Goal: Task Accomplishment & Management: Manage account settings

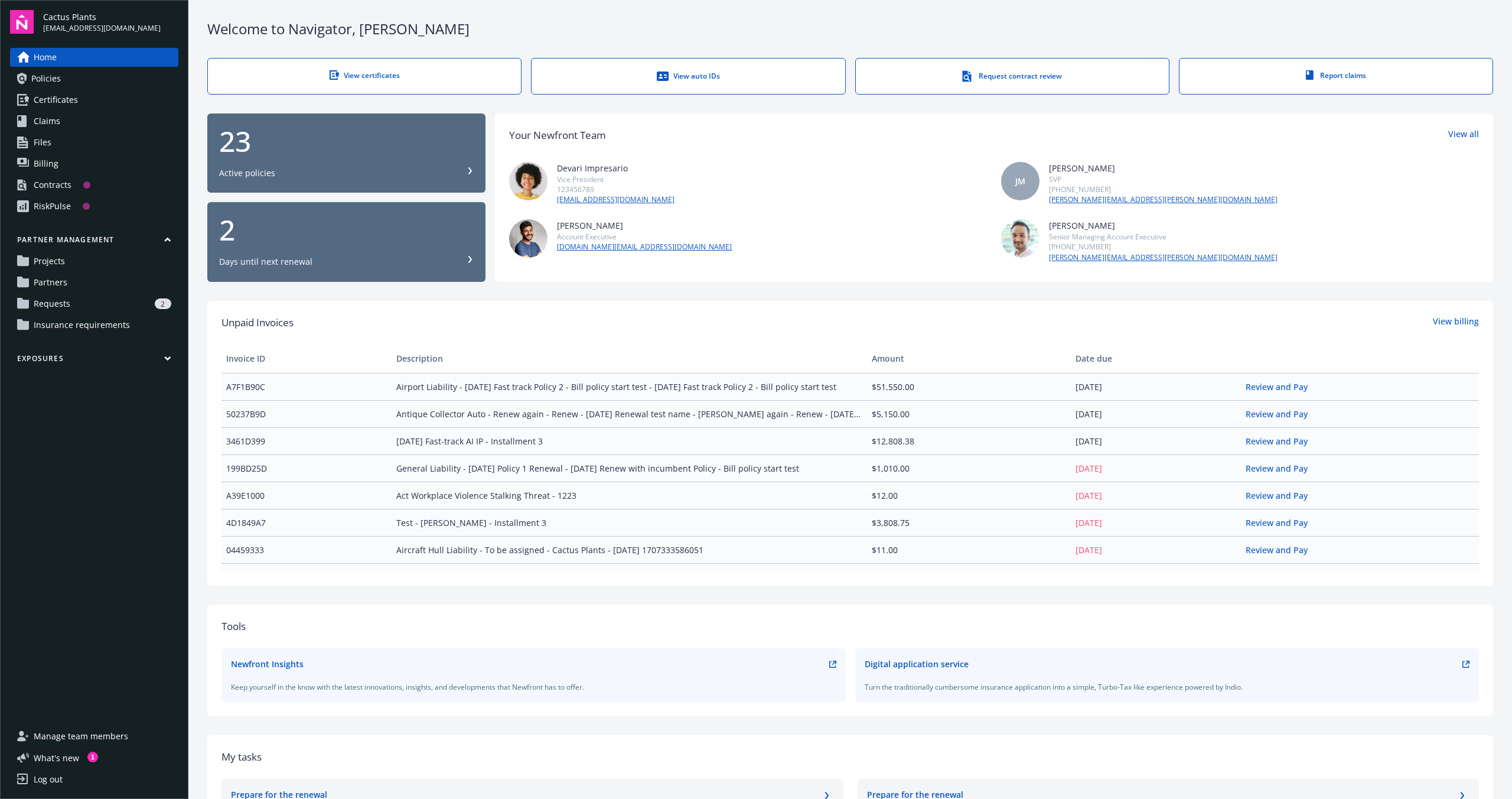
click at [1233, 27] on div "Welcome to Navigator , Steve" at bounding box center [850, 29] width 1286 height 20
click at [53, 785] on div "Log out" at bounding box center [48, 779] width 29 height 19
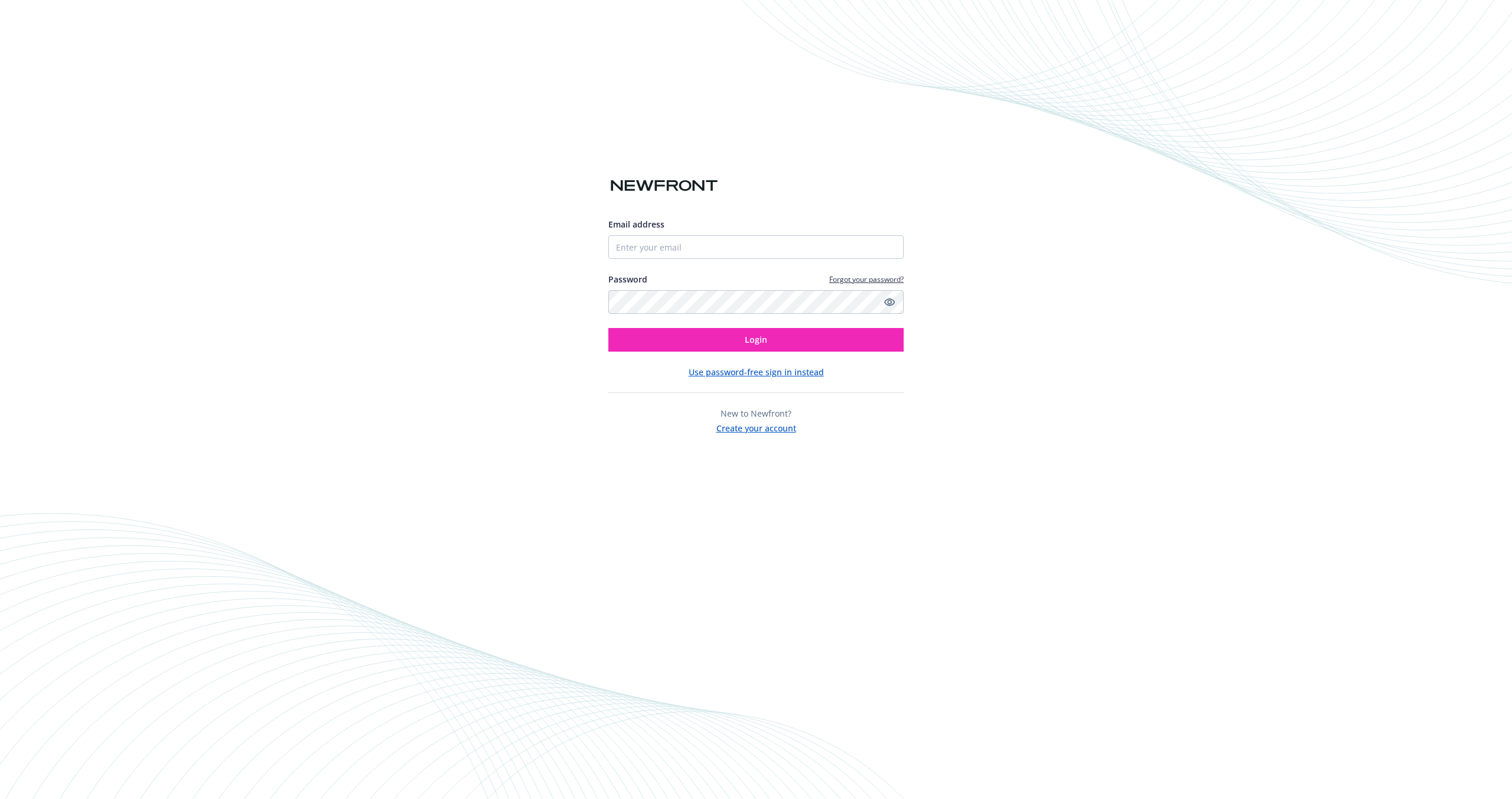
click at [760, 372] on button "Use password-free sign in instead" at bounding box center [757, 372] width 136 height 12
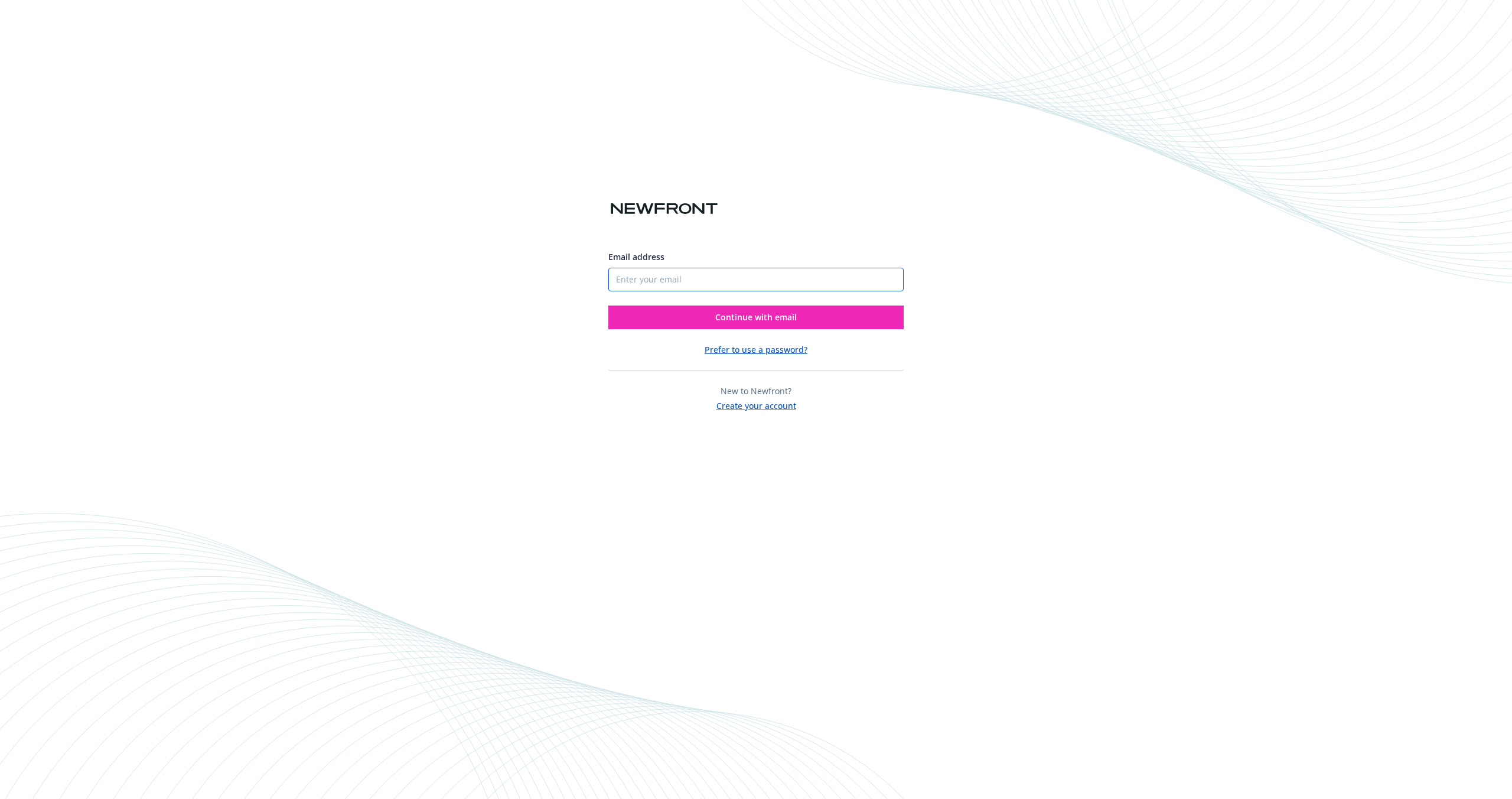
click at [650, 279] on input "Email address" at bounding box center [756, 279] width 295 height 24
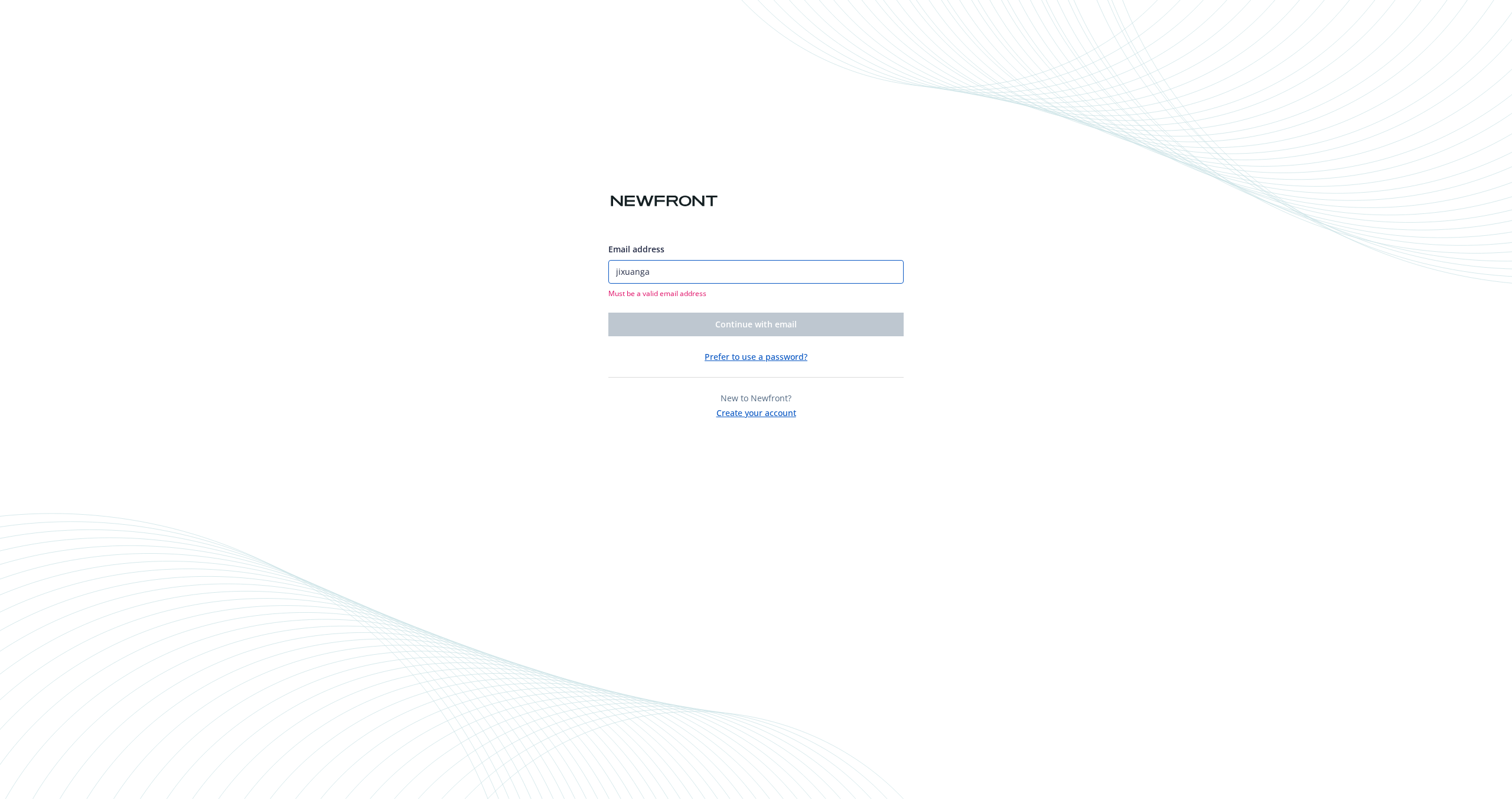
type input "[EMAIL_ADDRESS][DOMAIN_NAME]"
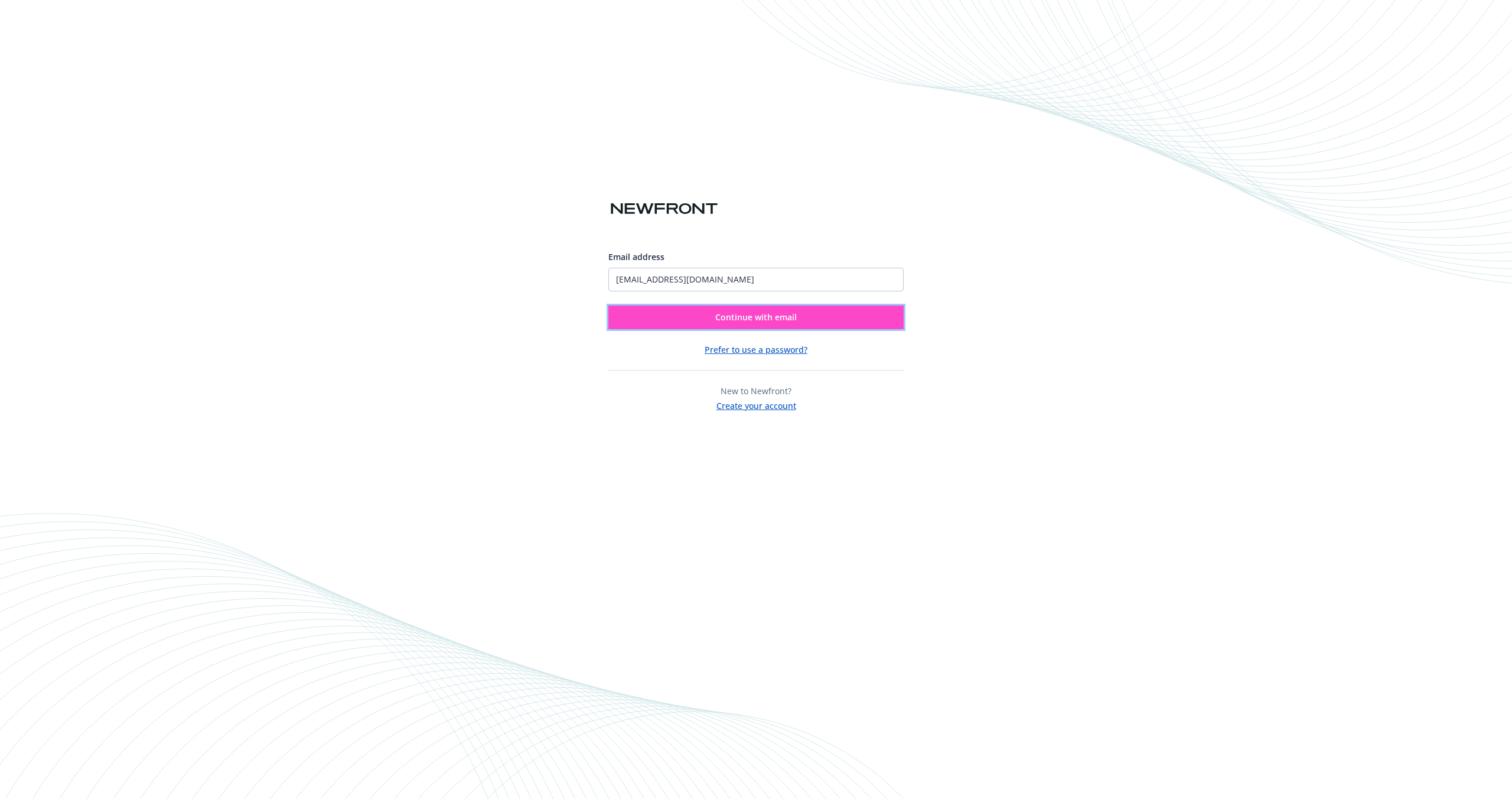
click at [683, 313] on button "Continue with email" at bounding box center [756, 317] width 295 height 24
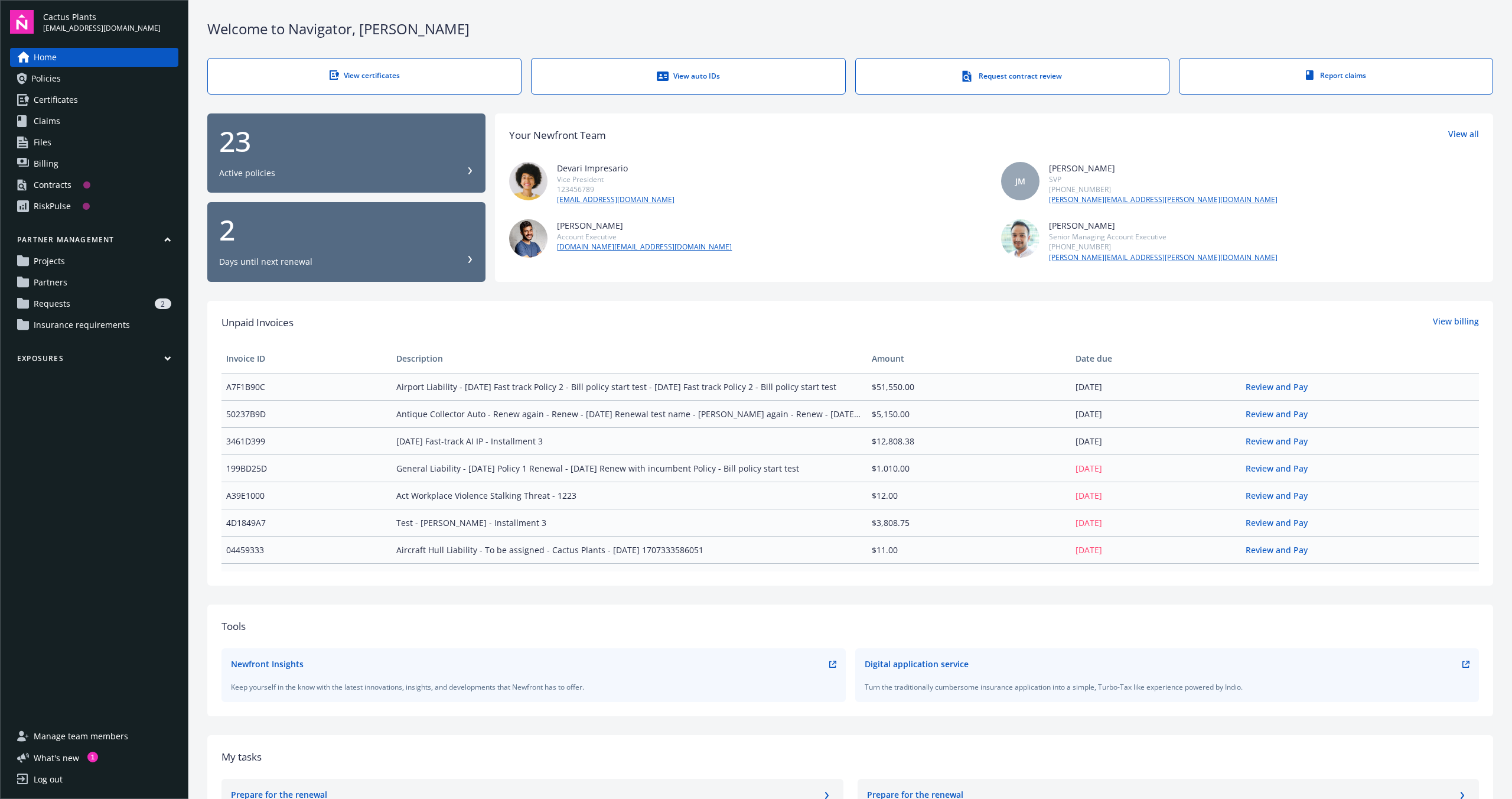
click at [57, 522] on div "Home Policies Certificates Claims Files Billing Contracts RiskPulse Partner man…" at bounding box center [94, 380] width 168 height 665
click at [80, 606] on div "Home Policies Certificates Claims Files Billing Contracts RiskPulse Partner man…" at bounding box center [94, 380] width 168 height 665
drag, startPoint x: 65, startPoint y: 552, endPoint x: 90, endPoint y: 540, distance: 27.7
click at [67, 552] on div "Home Policies Certificates Claims Files Billing Contracts RiskPulse Partner man…" at bounding box center [94, 380] width 168 height 665
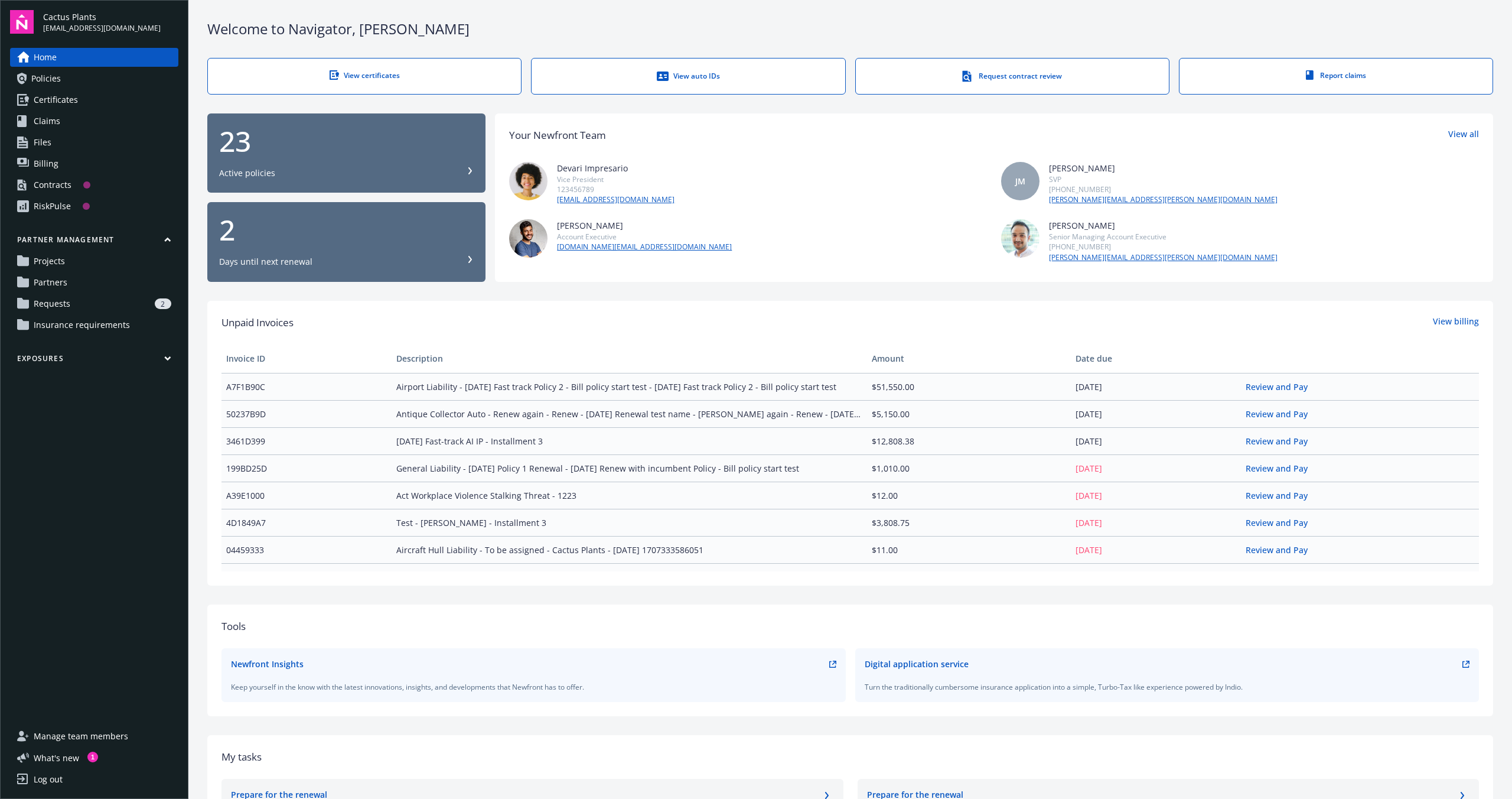
click at [42, 782] on div "Log out" at bounding box center [48, 779] width 29 height 19
